Goal: Task Accomplishment & Management: Manage account settings

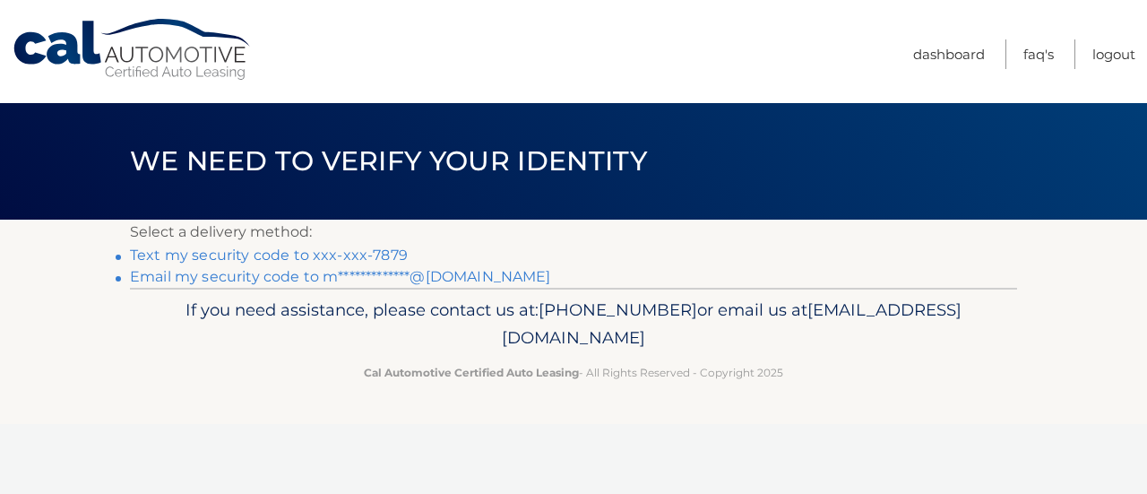
click at [364, 251] on link "Text my security code to xxx-xxx-7879" at bounding box center [269, 254] width 278 height 17
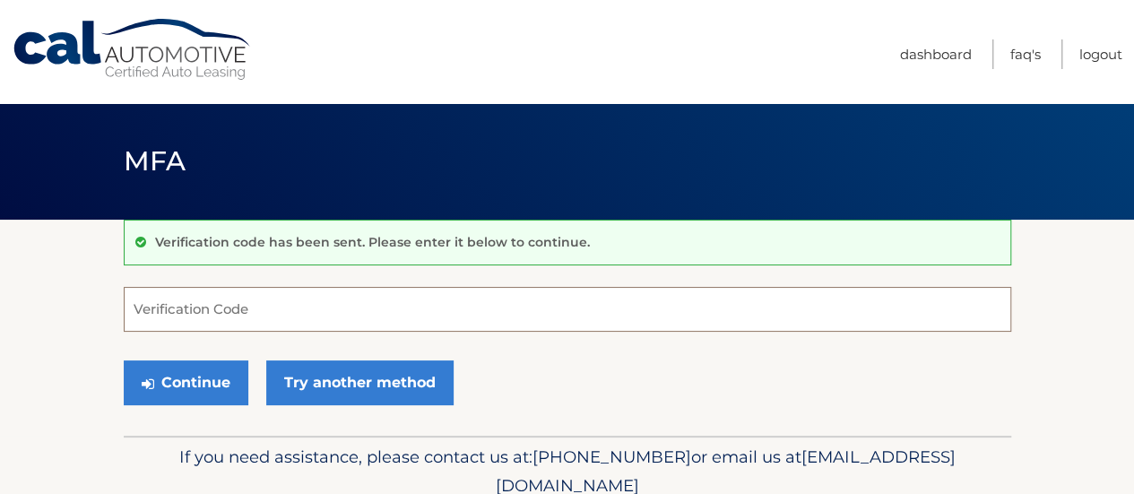
click at [300, 316] on input "Verification Code" at bounding box center [567, 309] width 887 height 45
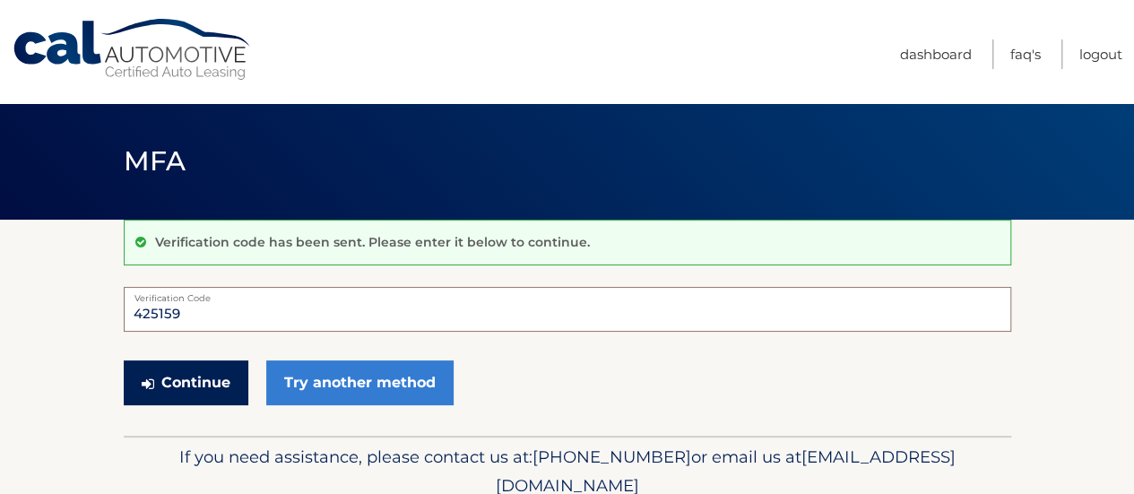
type input "425159"
click at [220, 373] on button "Continue" at bounding box center [186, 382] width 125 height 45
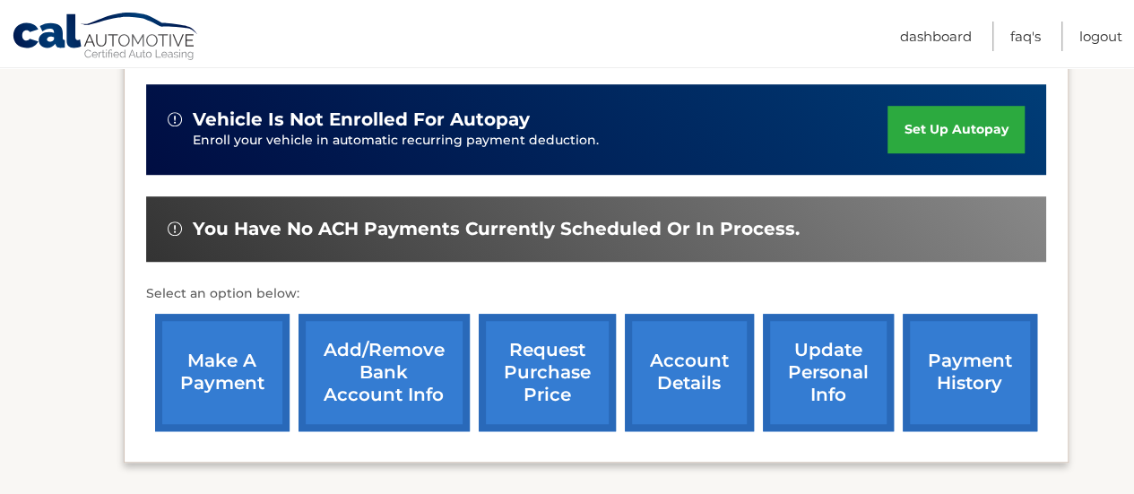
scroll to position [569, 0]
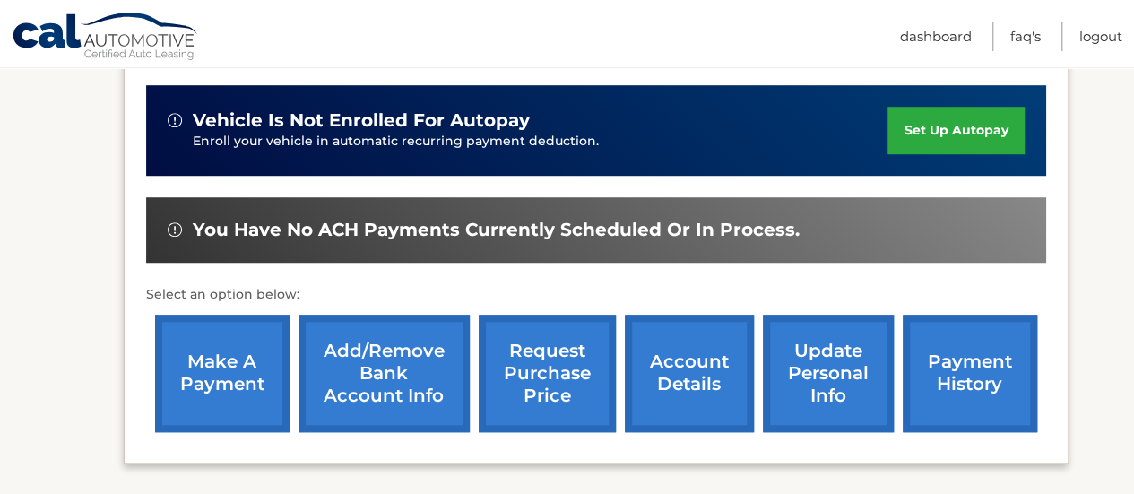
click at [231, 355] on link "make a payment" at bounding box center [222, 373] width 134 height 117
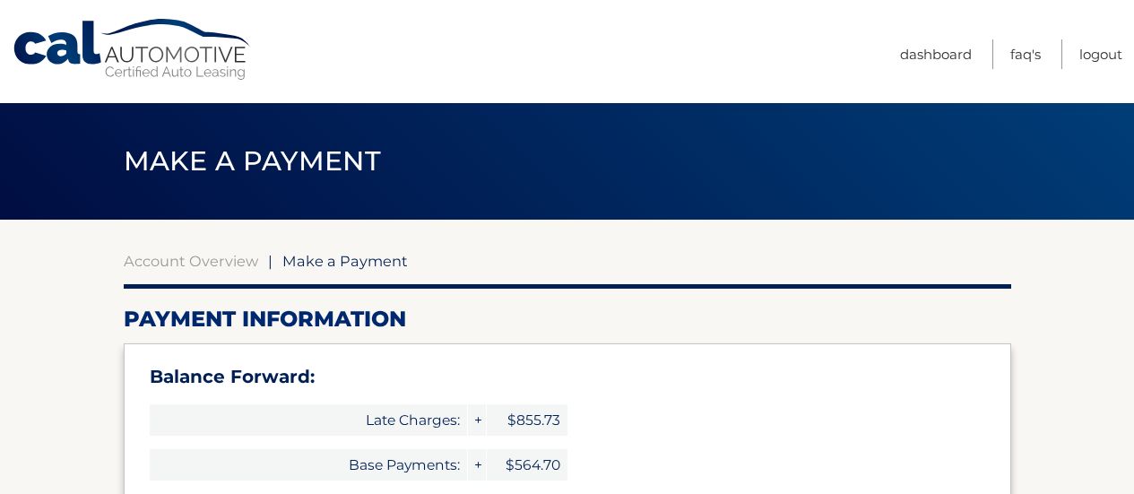
select select "MDJlMTk1NmItZjRmYS00MWEyLThiYzItNzI3MTUxMGY2ZTNh"
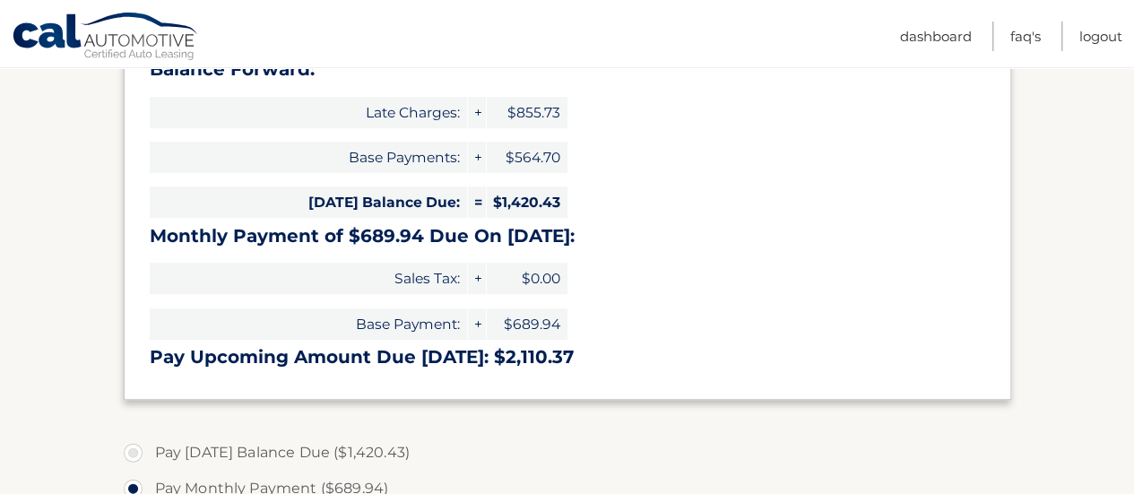
scroll to position [289, 0]
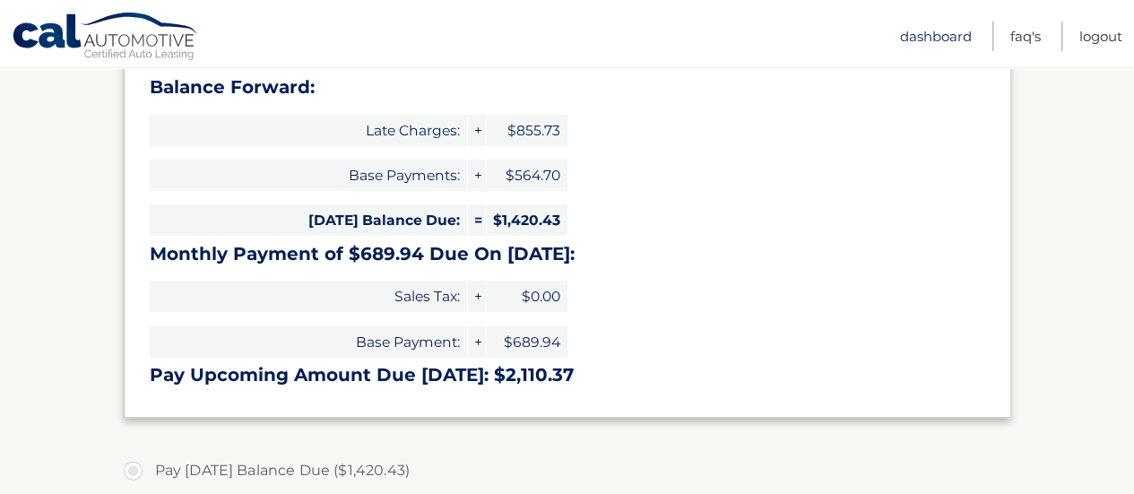
click at [928, 39] on link "Dashboard" at bounding box center [936, 37] width 72 height 30
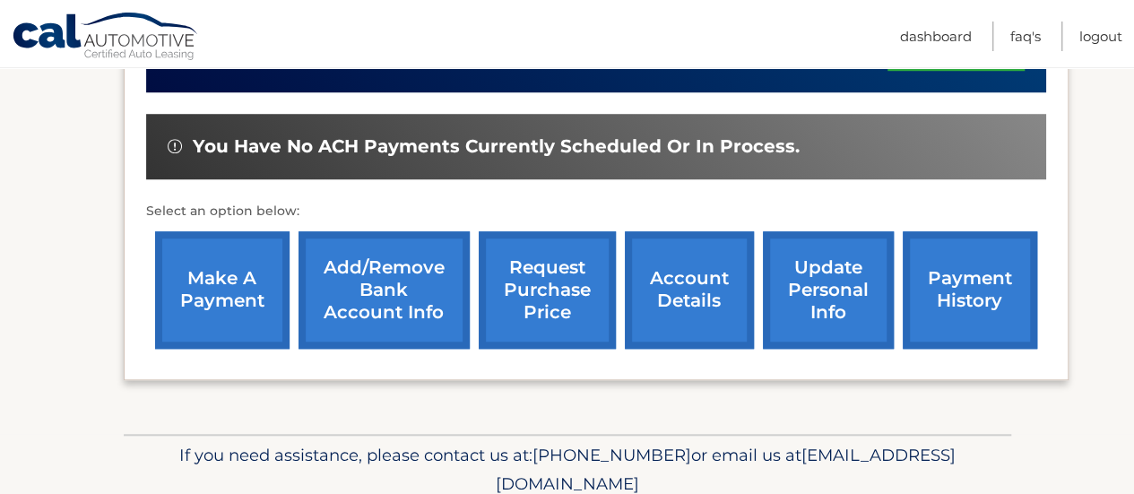
scroll to position [653, 0]
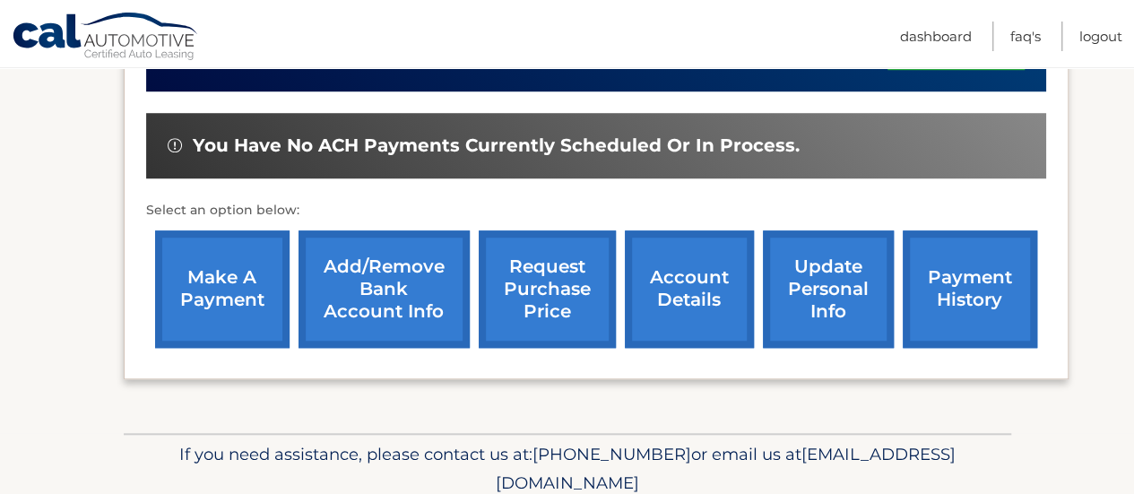
click at [778, 243] on link "update personal info" at bounding box center [828, 288] width 131 height 117
click at [669, 280] on link "account details" at bounding box center [689, 288] width 129 height 117
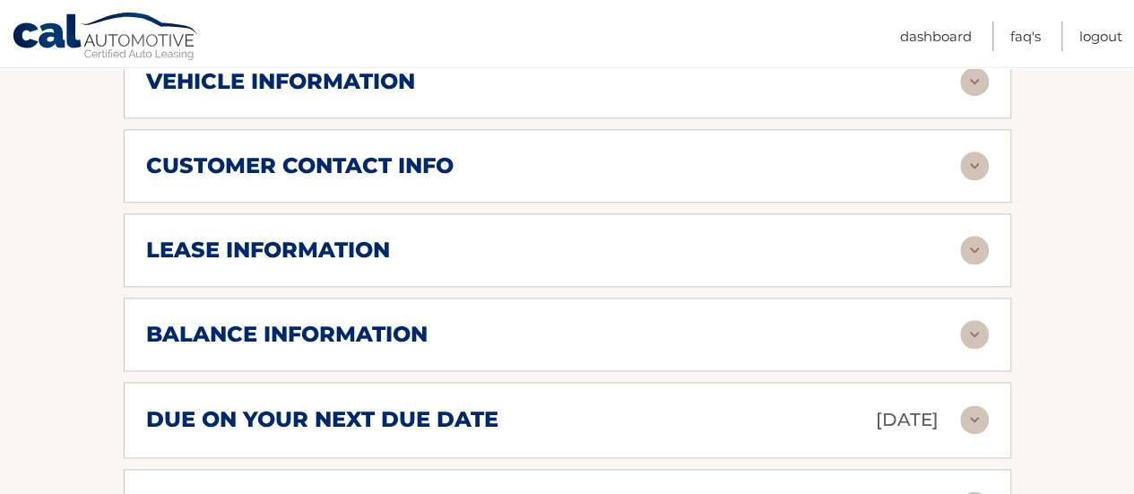
scroll to position [919, 0]
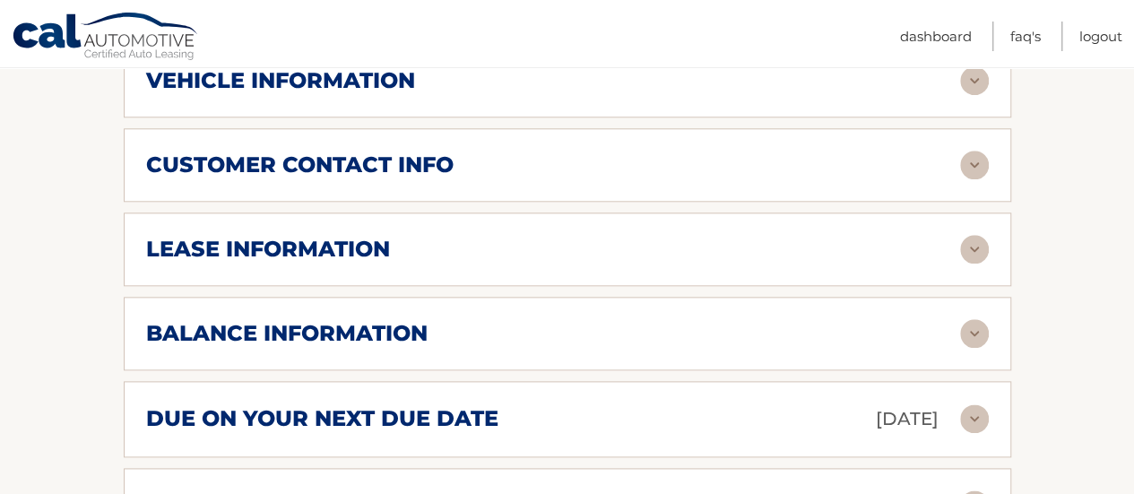
click at [968, 319] on img at bounding box center [974, 333] width 29 height 29
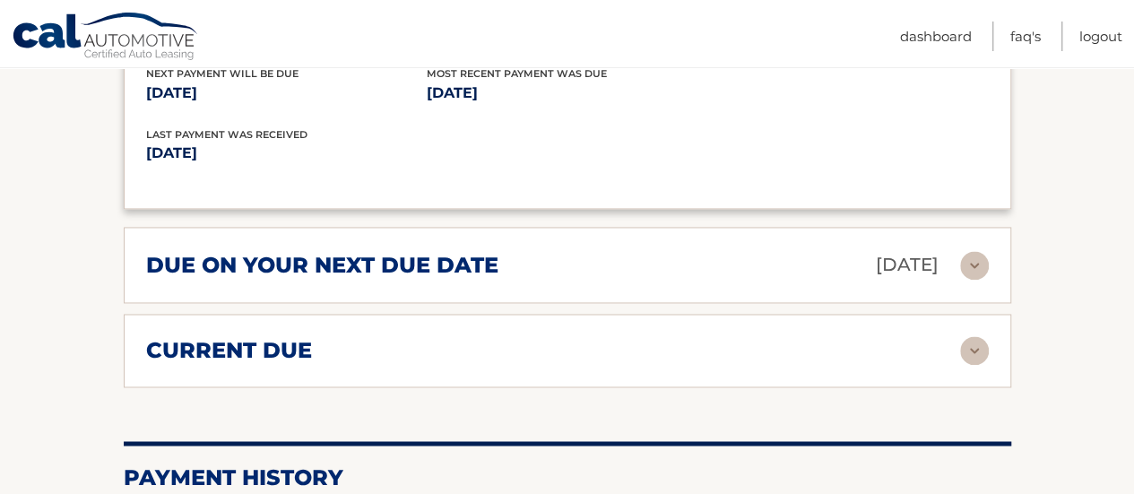
scroll to position [1306, 0]
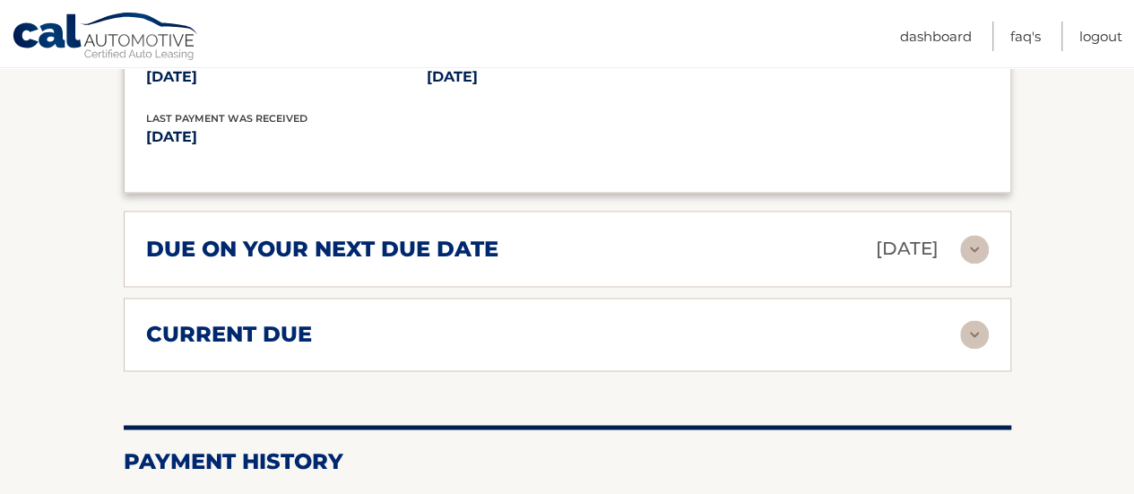
click at [940, 321] on div "current due" at bounding box center [553, 334] width 814 height 27
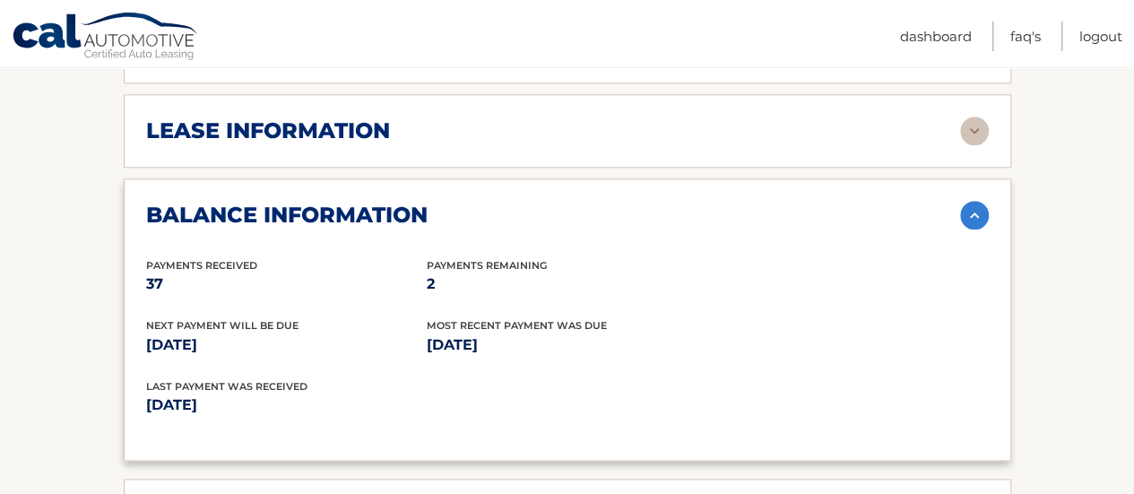
scroll to position [1005, 0]
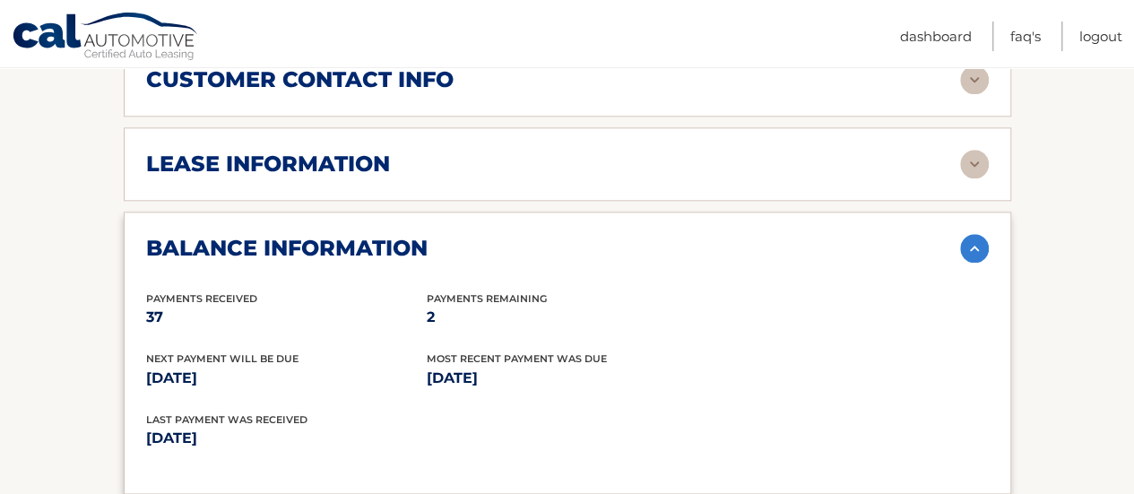
click at [342, 426] on p "[DATE]" at bounding box center [356, 438] width 421 height 25
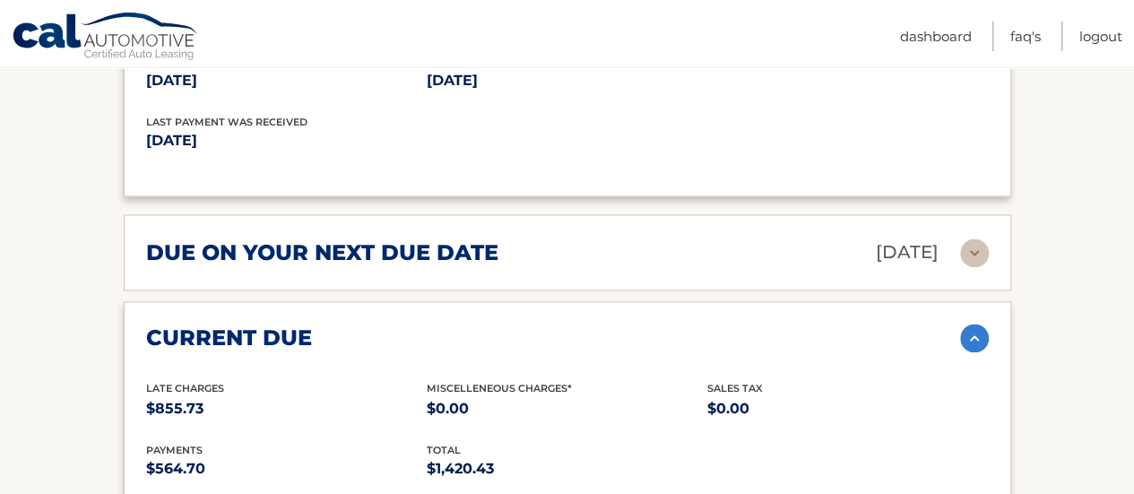
scroll to position [1303, 0]
drag, startPoint x: 498, startPoint y: 435, endPoint x: 433, endPoint y: 439, distance: 65.6
click at [433, 454] on p "$1,420.43" at bounding box center [567, 466] width 280 height 25
copy p "1,420.43"
click at [324, 343] on div "current due Late Charges $855.73 Miscelleneous Charges* $0.00 Sales Tax $0.00 p…" at bounding box center [567, 420] width 887 height 241
